Goal: Task Accomplishment & Management: Complete application form

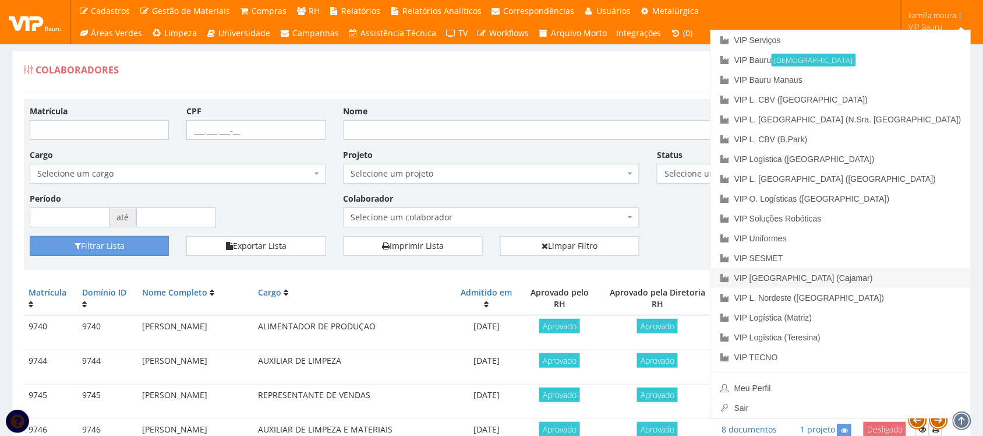
click at [887, 274] on link "VIP [GEOGRAPHIC_DATA] (Cajamar)" at bounding box center [841, 278] width 260 height 20
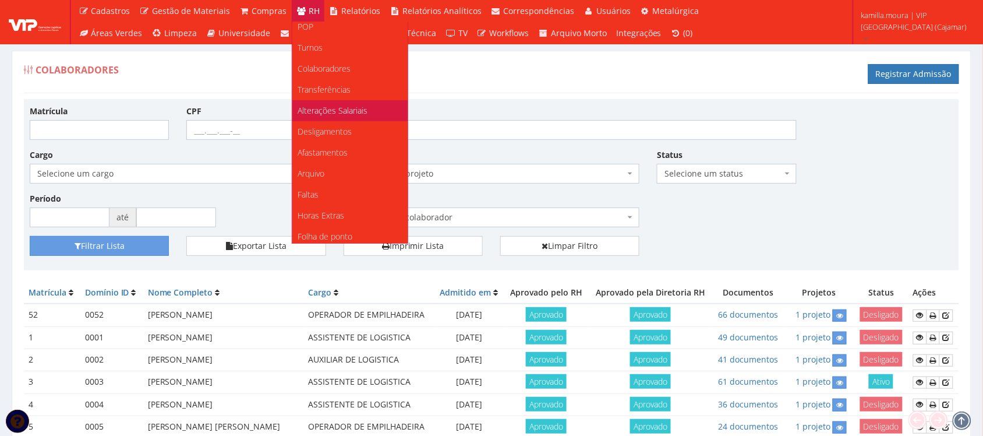
scroll to position [146, 0]
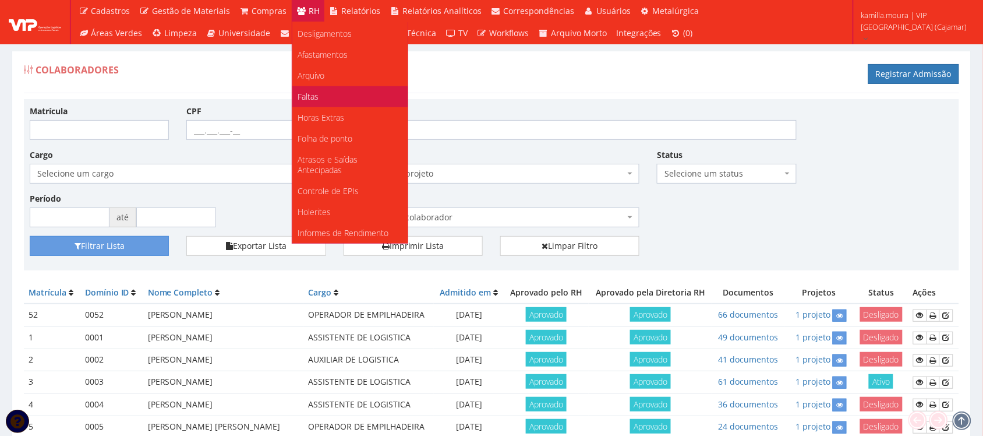
click at [338, 94] on link "Faltas" at bounding box center [349, 96] width 115 height 21
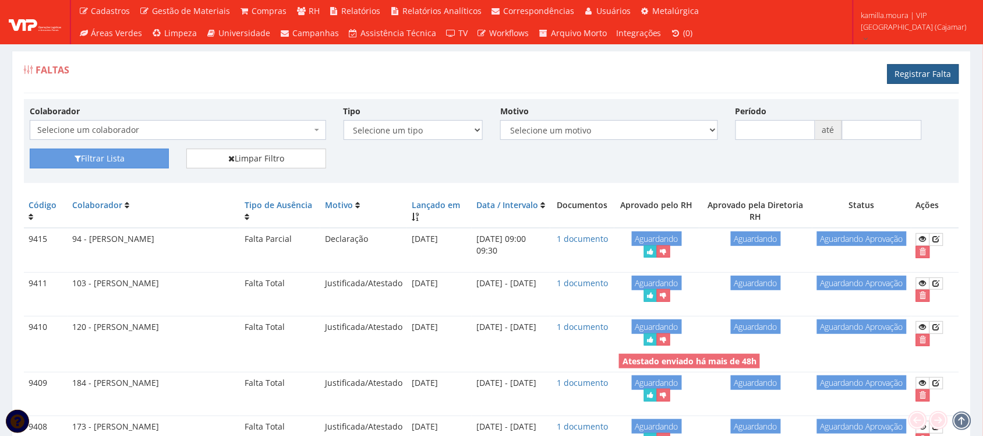
click at [924, 76] on link "Registrar Falta" at bounding box center [924, 74] width 72 height 20
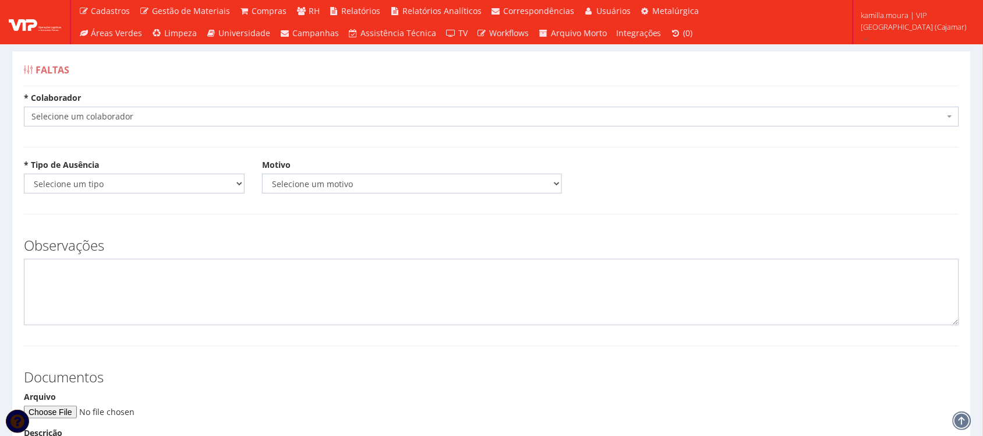
click at [211, 118] on span "Selecione um colaborador" at bounding box center [487, 117] width 913 height 12
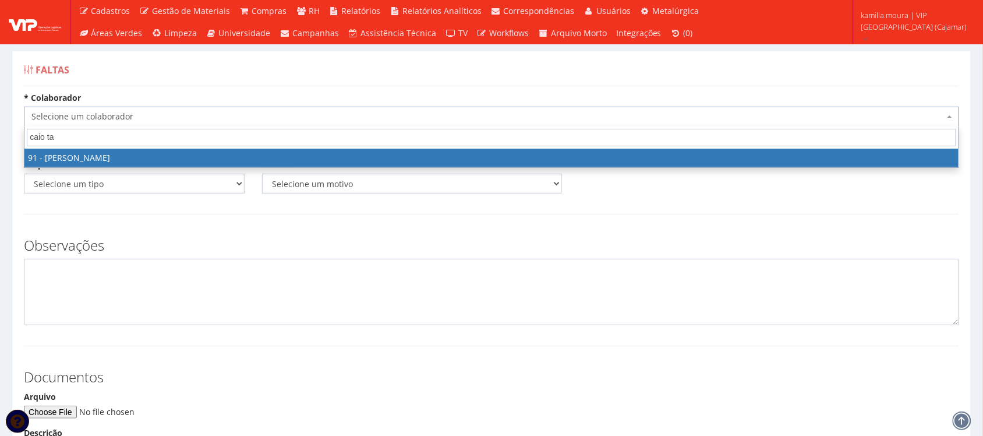
type input "[PERSON_NAME]"
select select "3371"
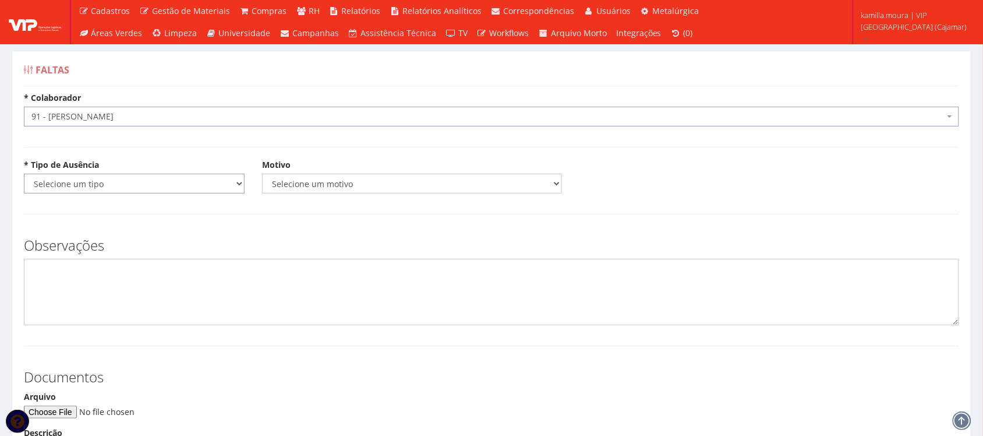
click at [216, 185] on select "Selecione um tipo Falta Total Falta Parcial Afastamento Férias" at bounding box center [134, 184] width 221 height 20
select select "parcial"
click at [24, 174] on select "Selecione um tipo Falta Total Falta Parcial Afastamento Férias" at bounding box center [134, 184] width 221 height 20
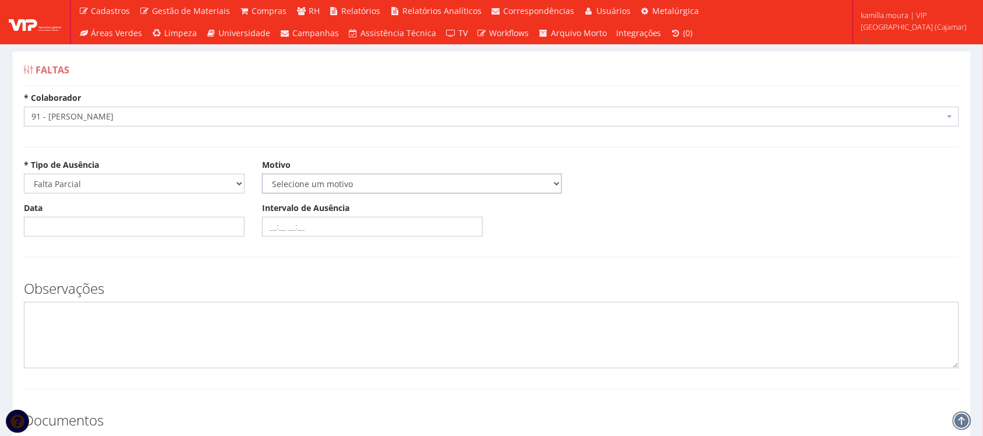
click at [316, 182] on select "Selecione um motivo Acidente Atestado Atraso Declaração Determinação Judicial D…" at bounding box center [412, 184] width 300 height 20
select select "declaracao"
click at [262, 174] on select "Selecione um motivo Acidente Atestado Atraso Declaração Determinação Judicial D…" at bounding box center [412, 184] width 300 height 20
click at [202, 234] on input "Data" at bounding box center [134, 227] width 221 height 20
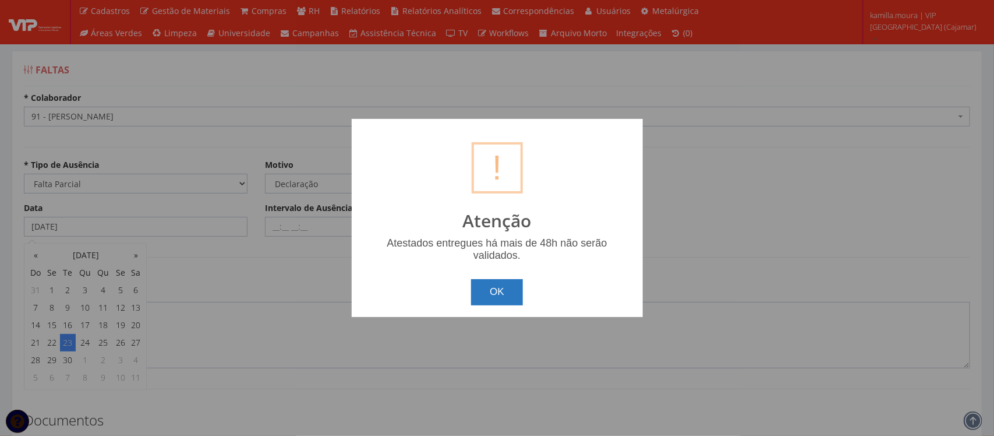
click at [508, 290] on button "OK" at bounding box center [497, 292] width 52 height 26
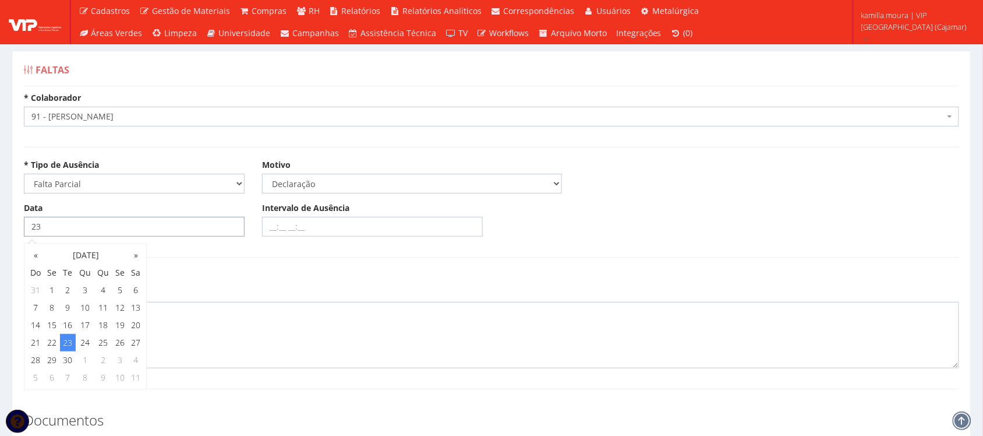
type input "2"
type input "24/09/2025"
click at [270, 229] on input "Intervalo de Ausência" at bounding box center [372, 227] width 221 height 20
click at [303, 228] on input "17:00" at bounding box center [372, 227] width 221 height 20
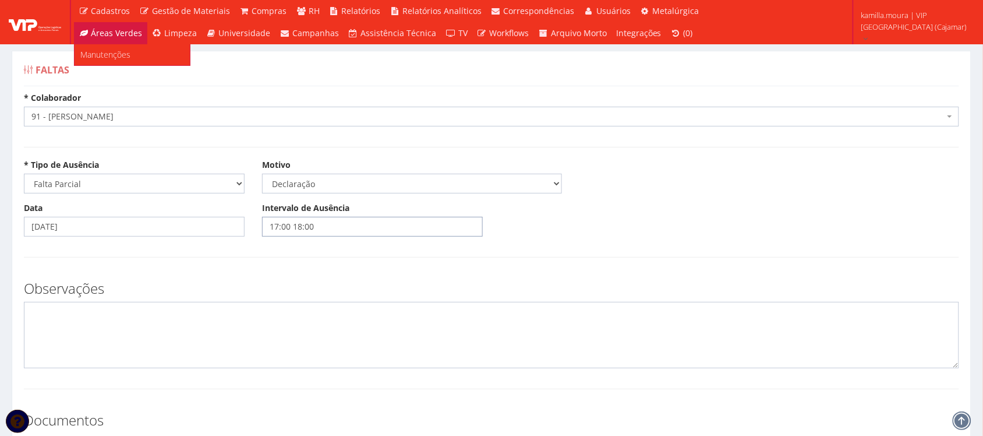
type input "17:00 18:00"
click at [132, 327] on textarea at bounding box center [492, 335] width 936 height 66
type textarea "f"
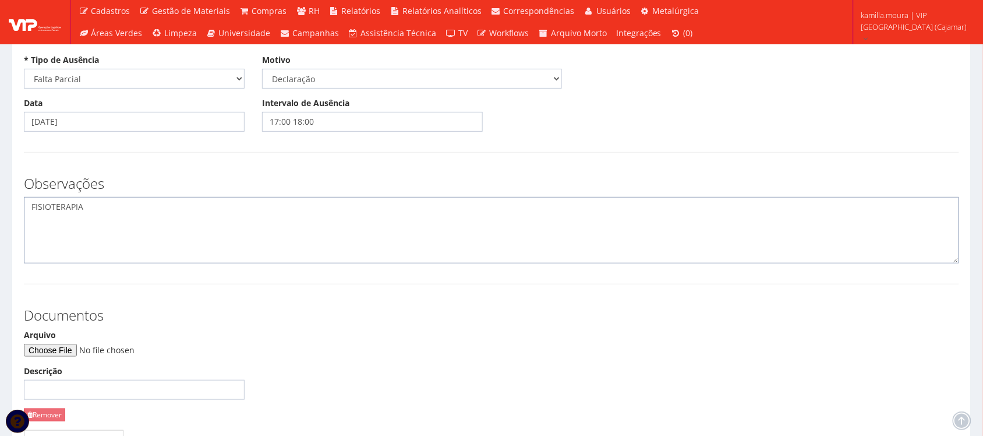
scroll to position [218, 0]
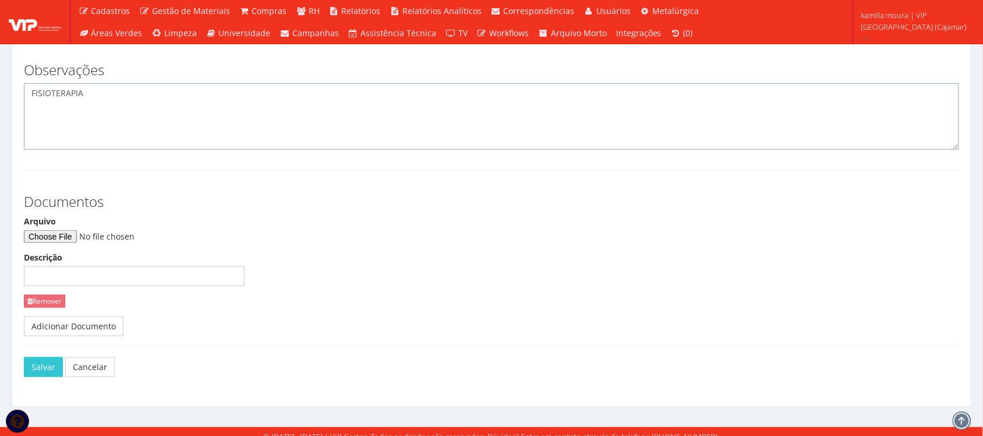
type textarea "FISIOTERAPIA"
click at [85, 237] on input "Arquivo" at bounding box center [103, 236] width 158 height 13
type input "C:\fakepath\WhatsApp Image 2025-09-25 at 20.58.15.jpeg"
click at [50, 375] on button "Salvar" at bounding box center [43, 367] width 39 height 20
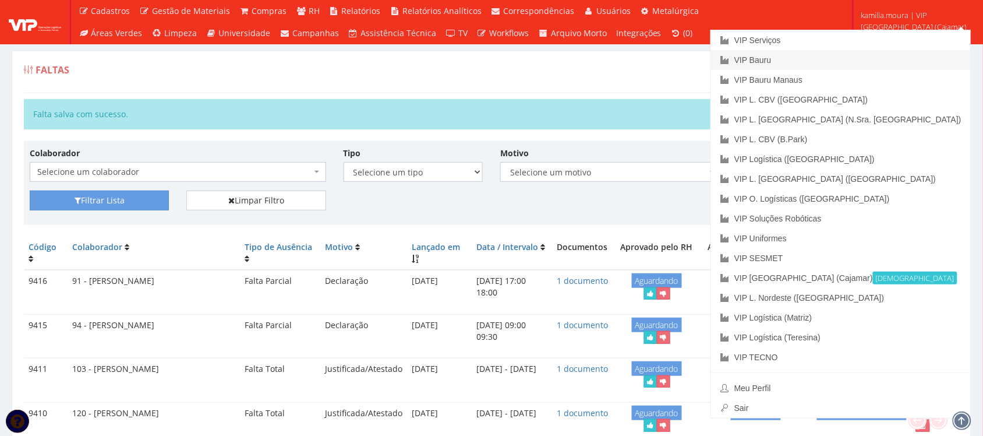
click at [875, 52] on link "VIP Bauru" at bounding box center [841, 60] width 260 height 20
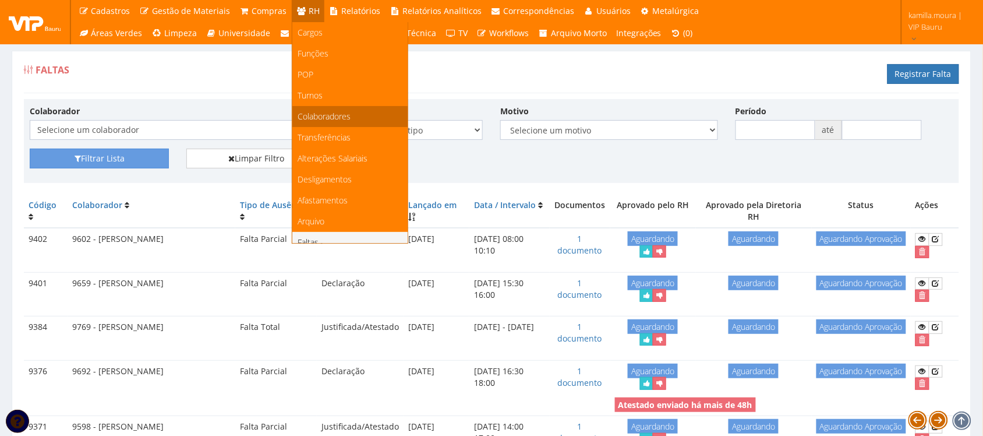
click at [331, 115] on span "Colaboradores" at bounding box center [324, 116] width 53 height 11
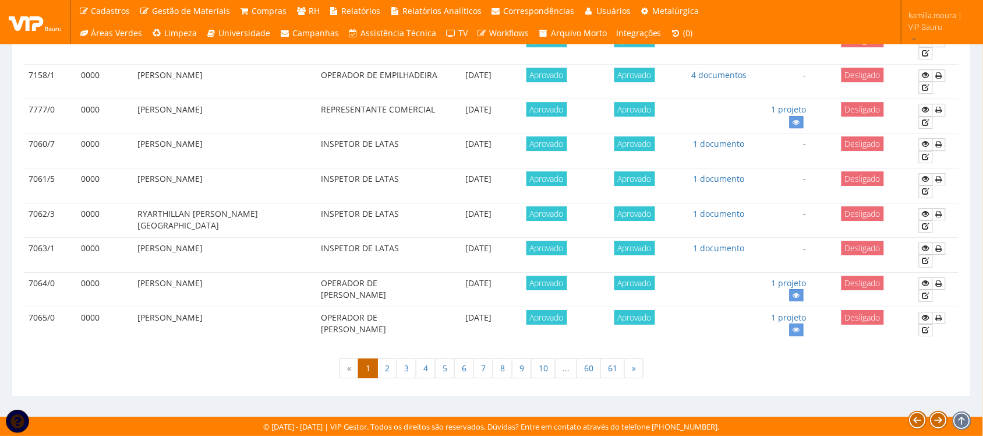
scroll to position [1032, 0]
click at [616, 374] on link "61" at bounding box center [613, 368] width 24 height 20
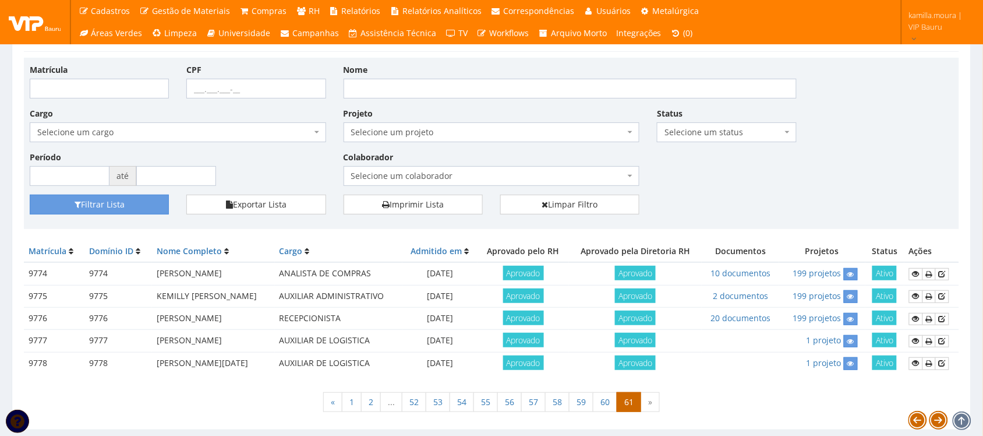
scroll to position [76, 0]
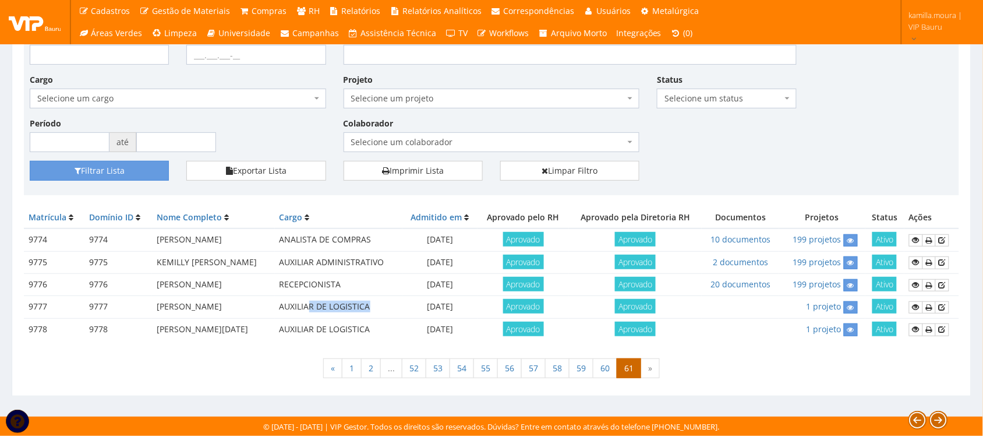
drag, startPoint x: 344, startPoint y: 305, endPoint x: 414, endPoint y: 310, distance: 70.1
click at [403, 310] on td "AUXILIAR DE LOGISTICA" at bounding box center [339, 307] width 128 height 22
drag, startPoint x: 147, startPoint y: 330, endPoint x: 280, endPoint y: 330, distance: 132.8
click at [280, 330] on tr "9778 9778 [PERSON_NAME][DATE] AUXILIAR DE LOGISTICA [DATE] Aprovado Aprovado 1 …" at bounding box center [492, 329] width 936 height 22
click at [370, 277] on td "RECEPCIONISTA" at bounding box center [339, 285] width 128 height 22
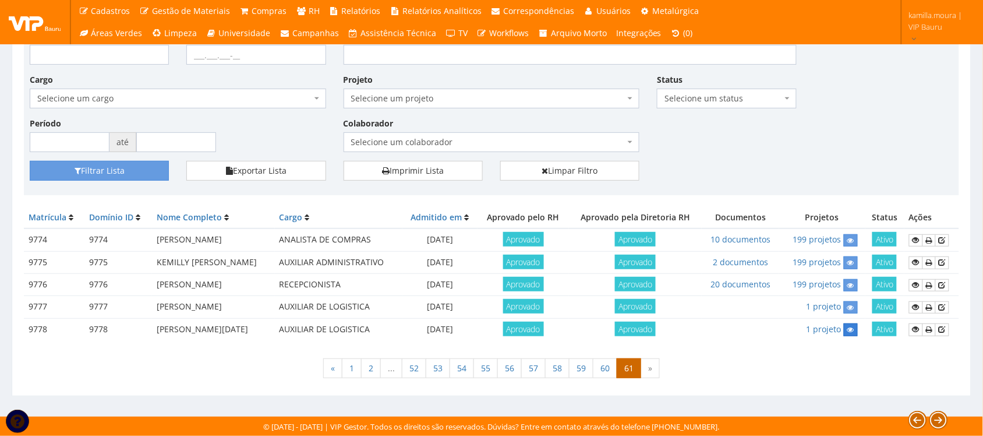
click at [854, 334] on link at bounding box center [851, 329] width 14 height 12
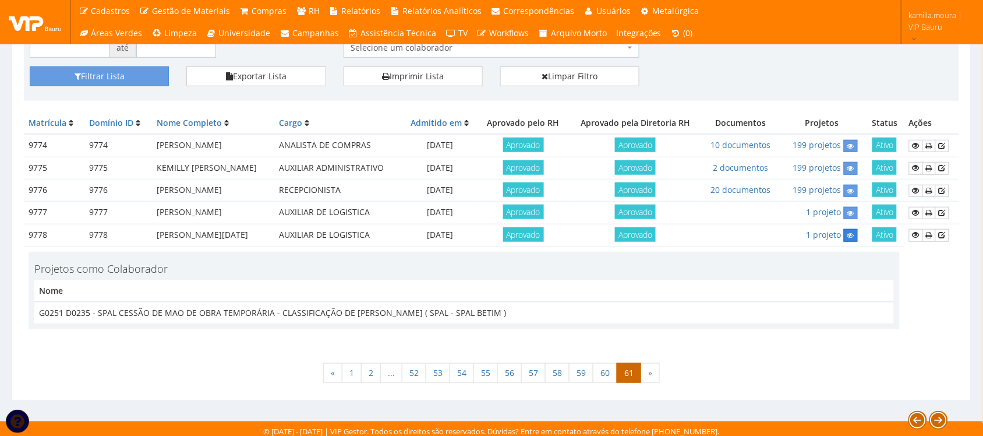
scroll to position [175, 0]
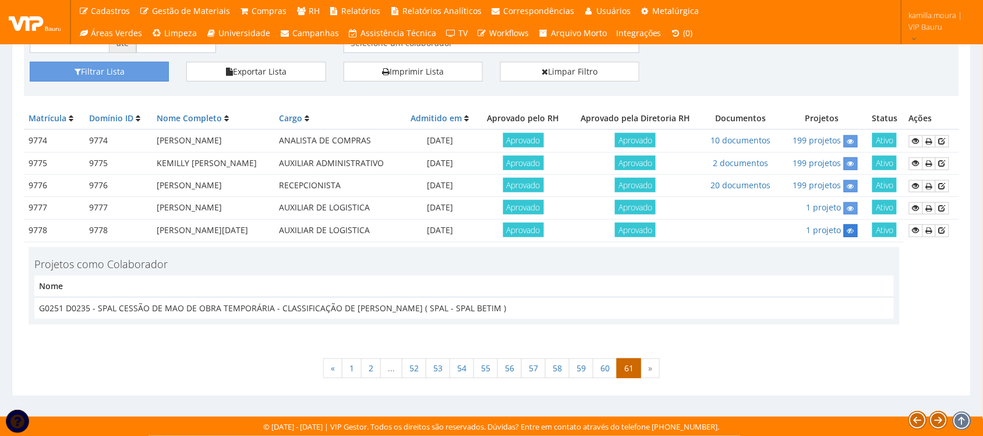
click at [851, 229] on icon at bounding box center [851, 231] width 7 height 8
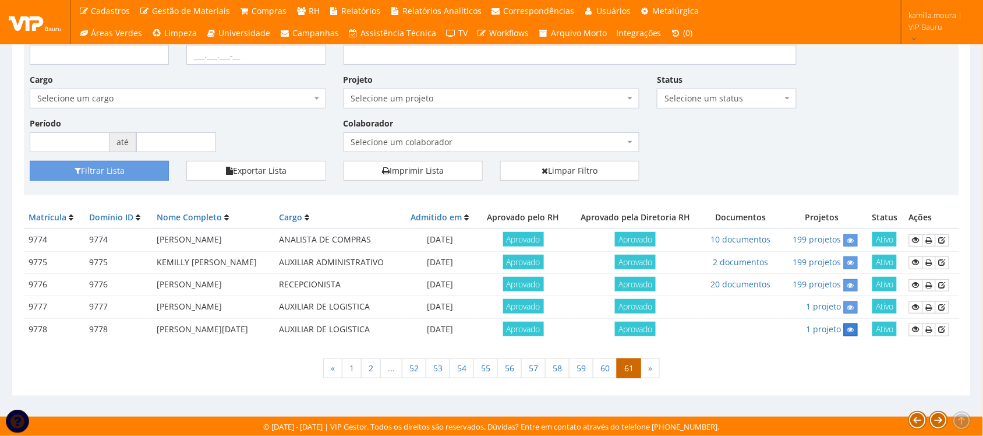
scroll to position [76, 0]
click at [851, 304] on icon at bounding box center [851, 308] width 7 height 8
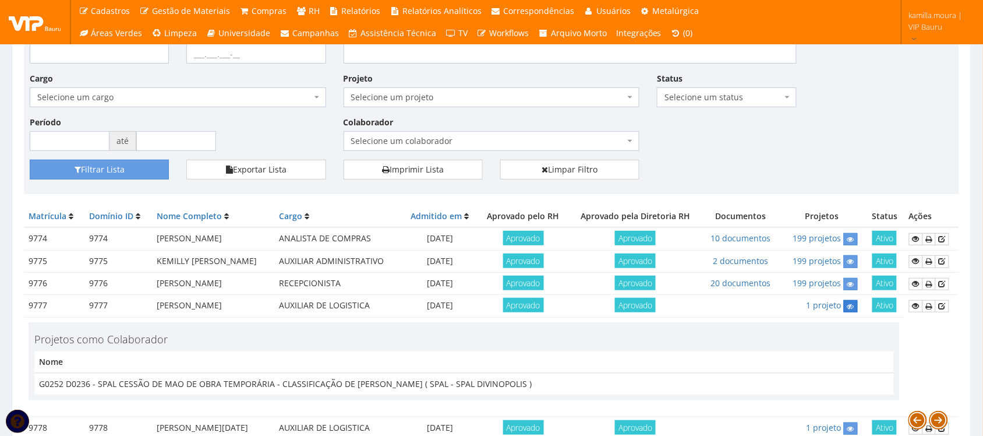
click at [851, 304] on icon at bounding box center [851, 306] width 7 height 8
